Goal: Information Seeking & Learning: Learn about a topic

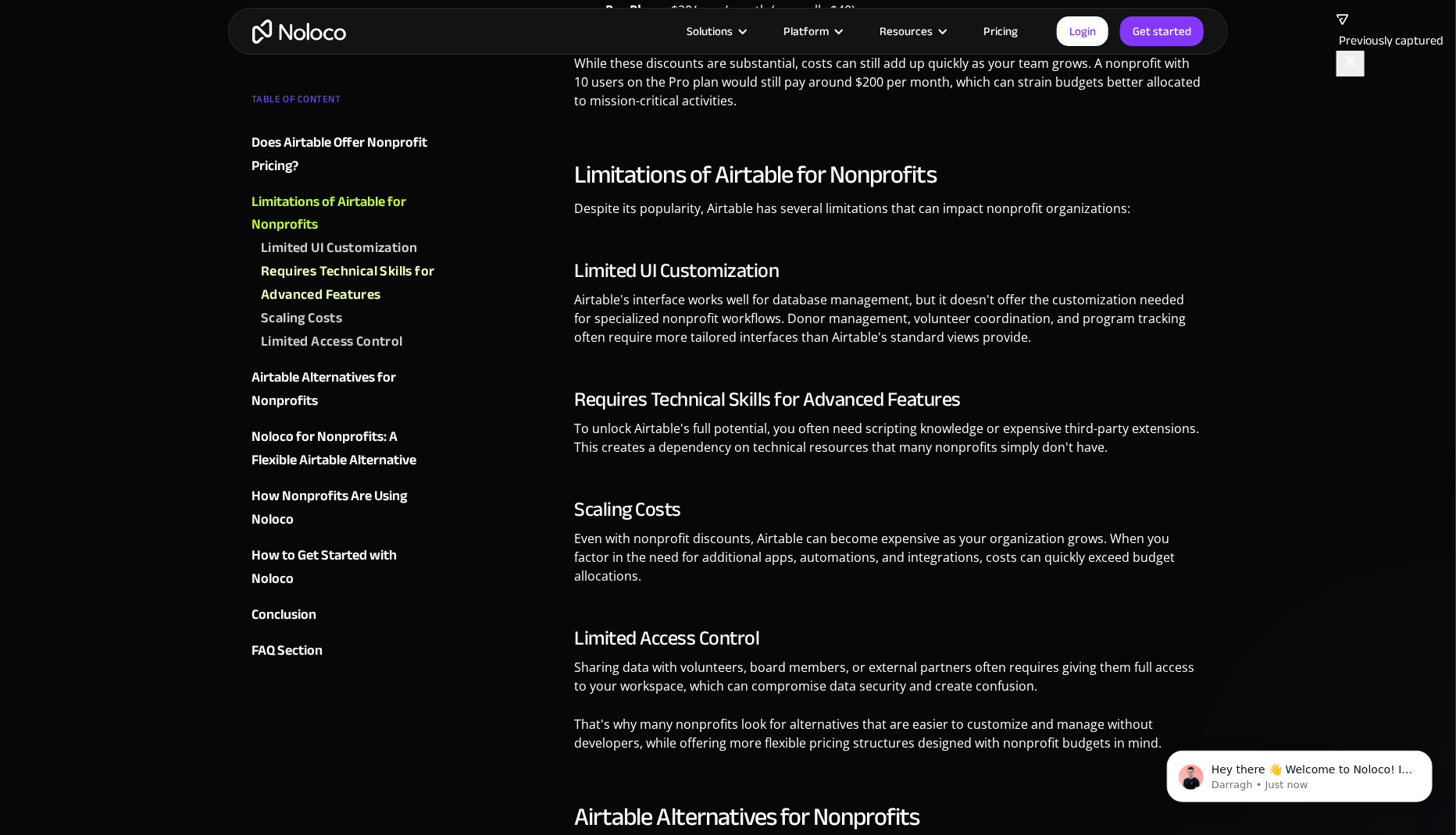
scroll to position [1432, 0]
click at [286, 384] on div "Airtable Alternatives for Nonprofits" at bounding box center [345, 390] width 189 height 47
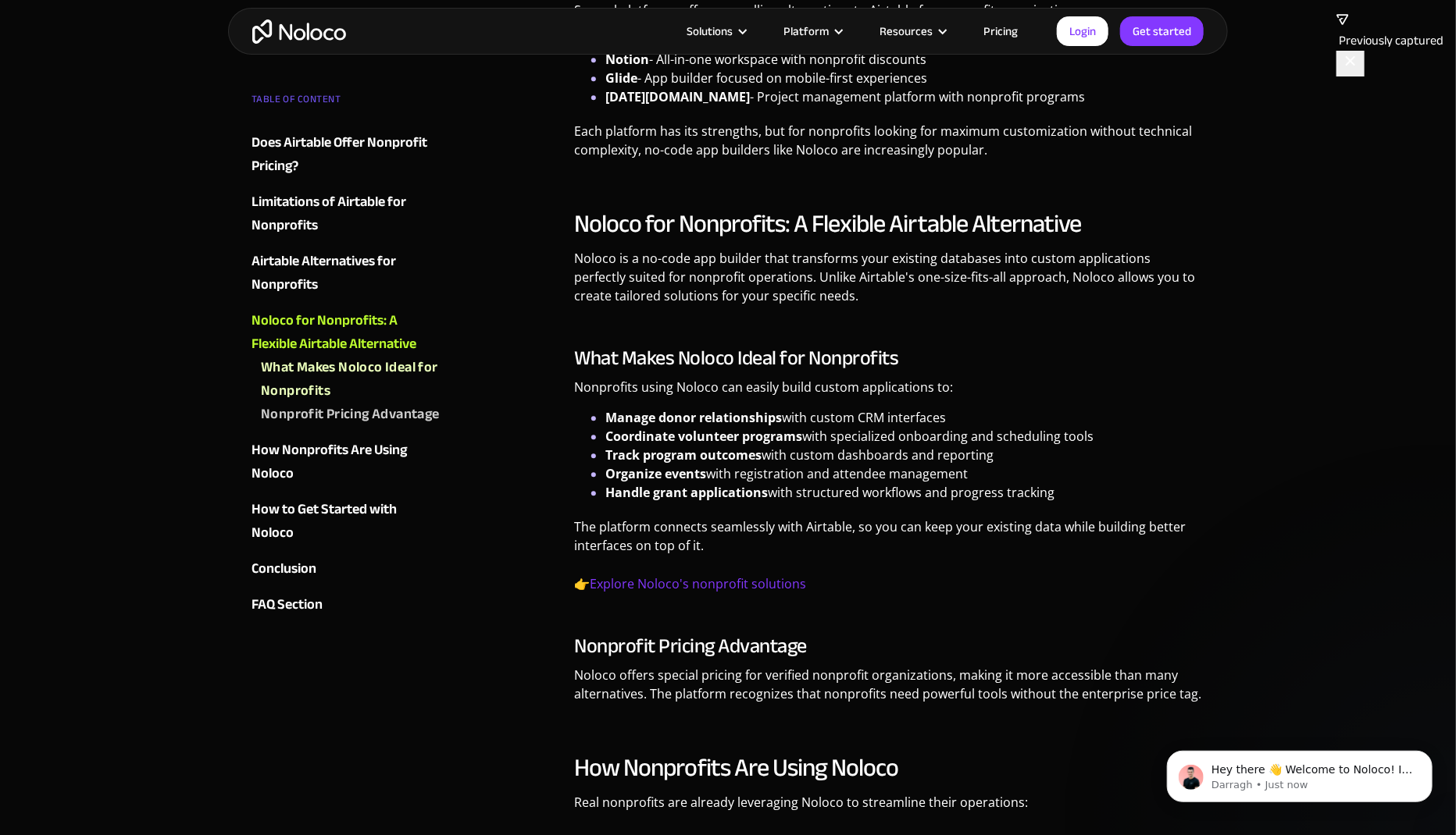
scroll to position [2302, 0]
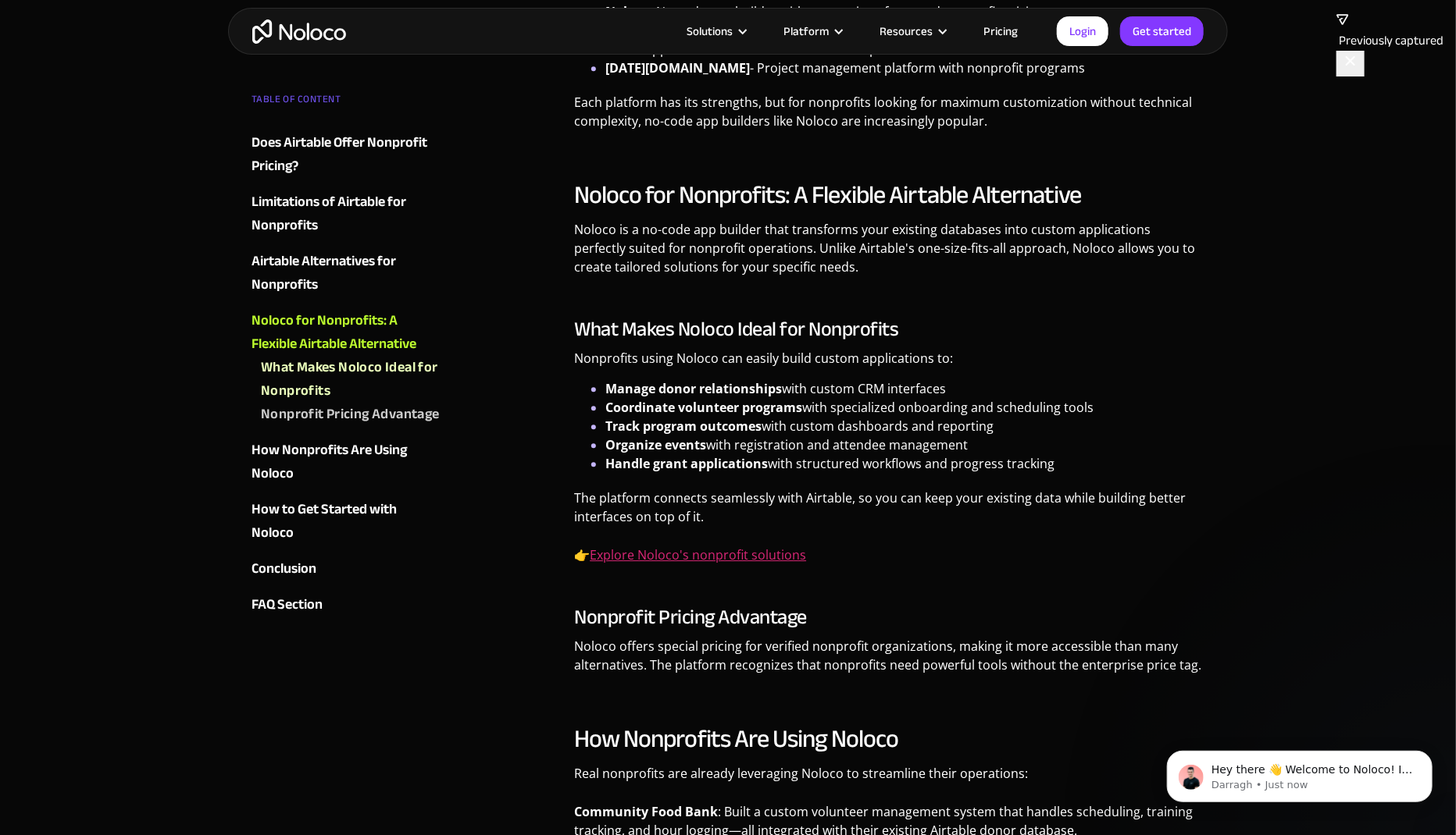
click at [739, 546] on link "Explore Noloco's nonprofit solutions" at bounding box center [697, 554] width 216 height 17
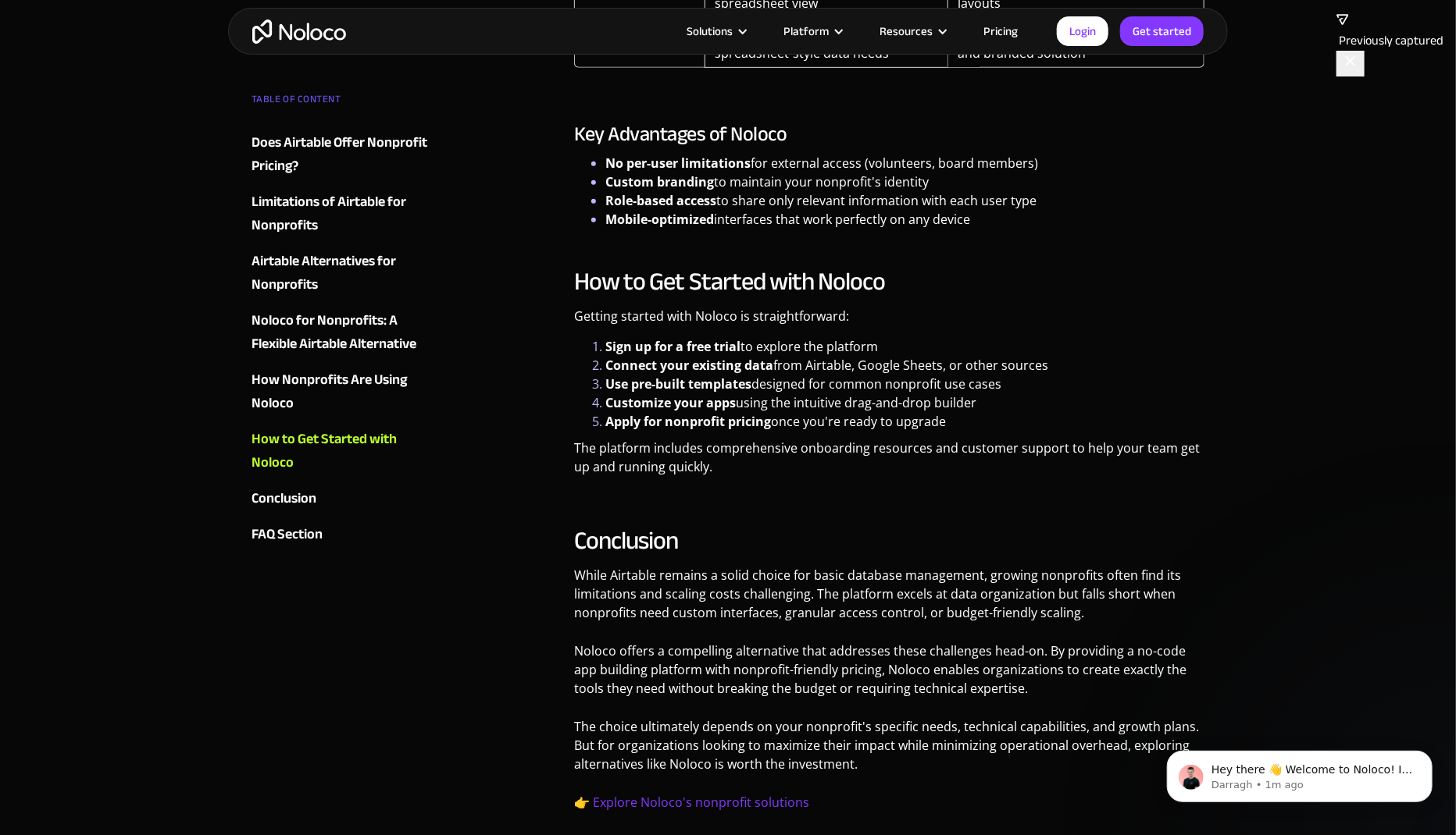
scroll to position [4232, 0]
